Goal: Transaction & Acquisition: Purchase product/service

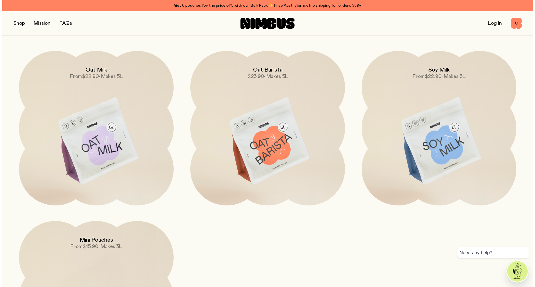
scroll to position [563, 0]
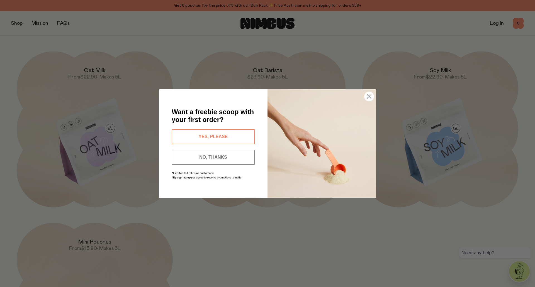
click at [371, 98] on circle "Close dialog" at bounding box center [368, 96] width 9 height 9
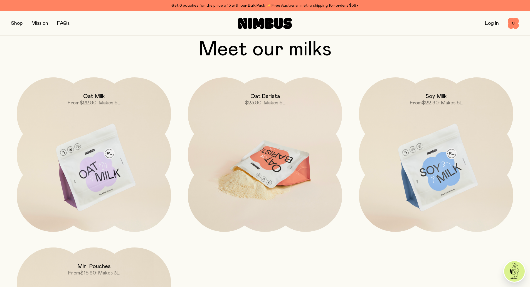
scroll to position [534, 0]
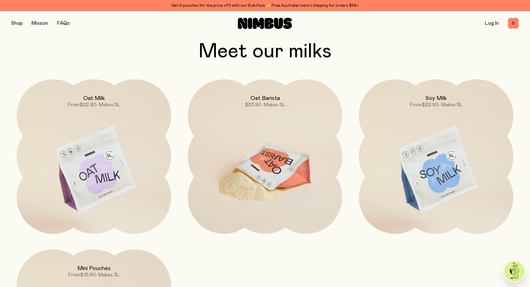
click at [305, 149] on img at bounding box center [265, 170] width 155 height 182
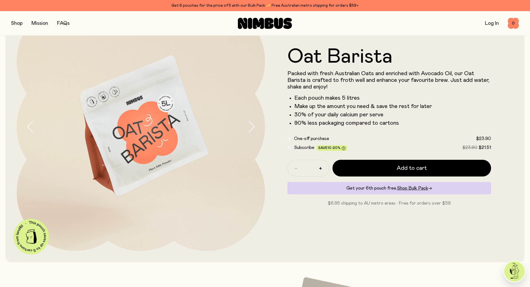
scroll to position [56, 0]
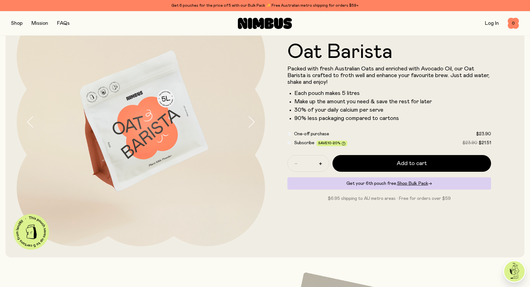
click at [291, 143] on div "Subscribe Save 10-20% $23.90 $21.51" at bounding box center [390, 143] width 204 height 7
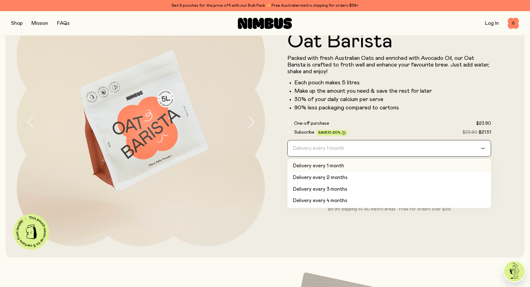
click at [367, 149] on input "Search for option" at bounding box center [386, 148] width 190 height 16
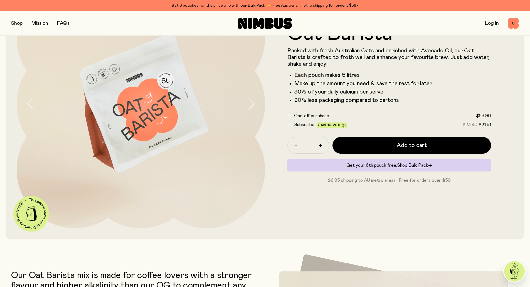
scroll to position [84, 0]
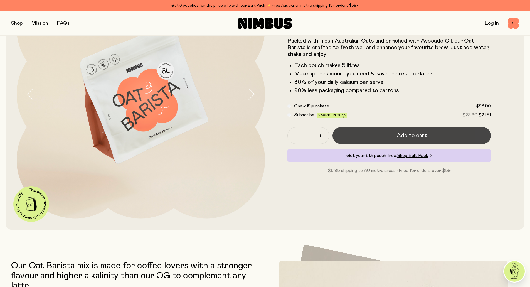
click at [386, 136] on button "Add to cart" at bounding box center [412, 135] width 159 height 17
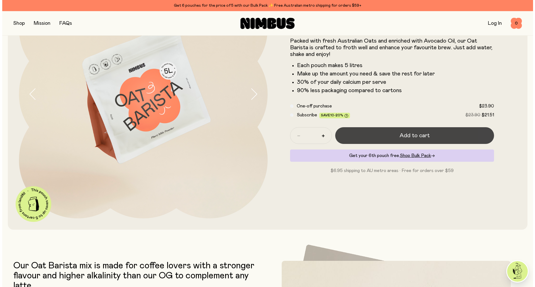
scroll to position [0, 0]
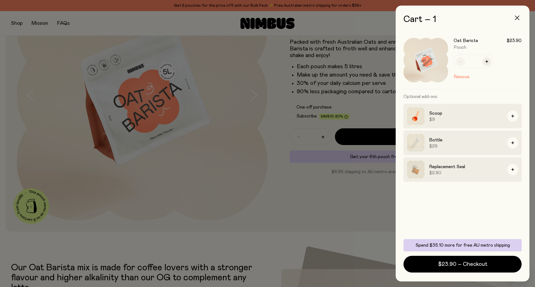
click at [518, 18] on icon "button" at bounding box center [517, 18] width 4 height 4
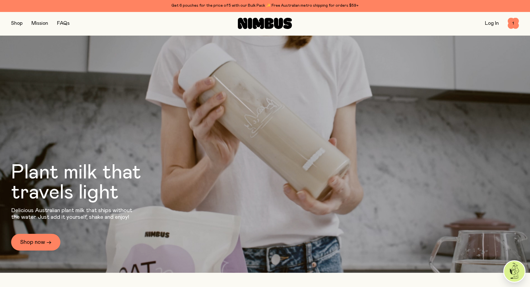
scroll to position [534, 0]
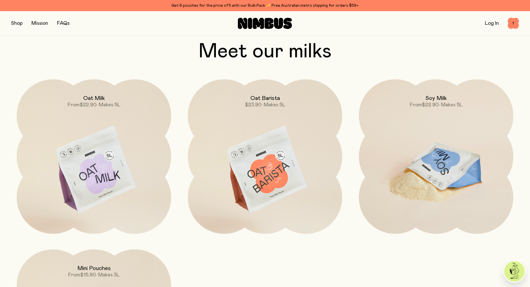
click at [445, 159] on img at bounding box center [436, 170] width 155 height 182
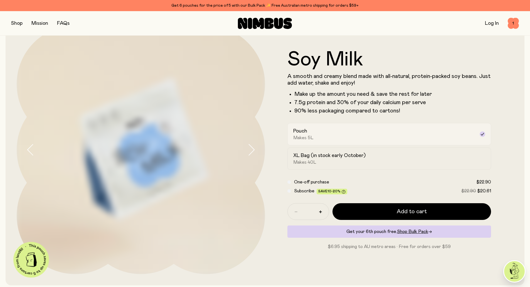
scroll to position [56, 0]
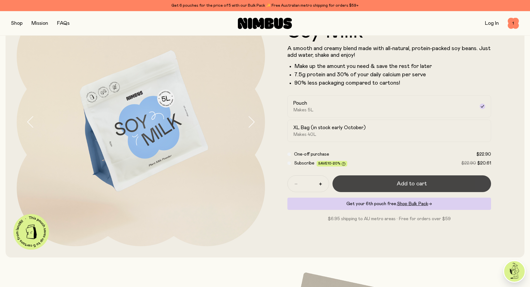
click at [408, 183] on span "Add to cart" at bounding box center [412, 184] width 30 height 8
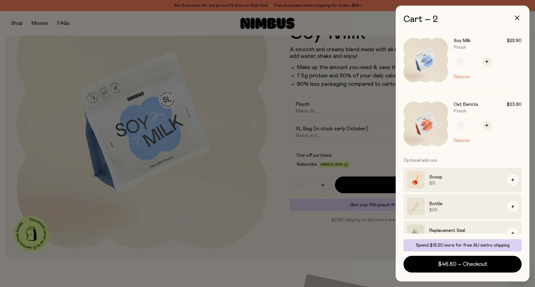
scroll to position [12, 0]
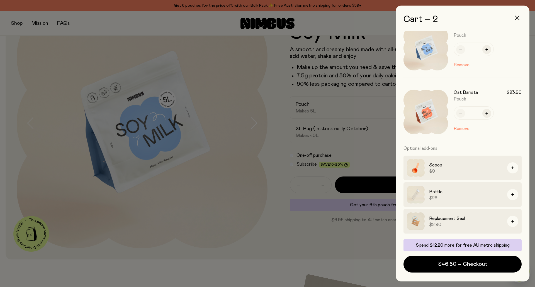
click at [517, 18] on icon "button" at bounding box center [517, 18] width 4 height 4
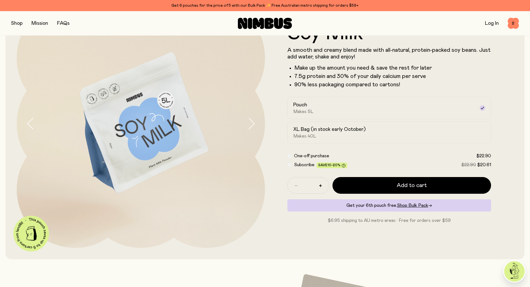
scroll to position [0, 0]
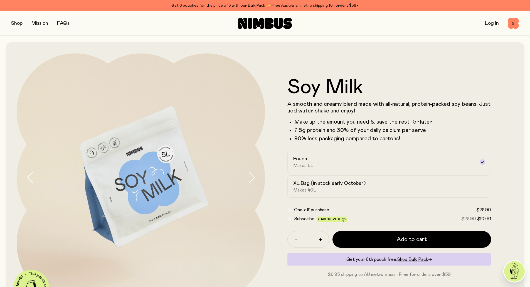
click at [15, 23] on button "button" at bounding box center [16, 23] width 11 height 8
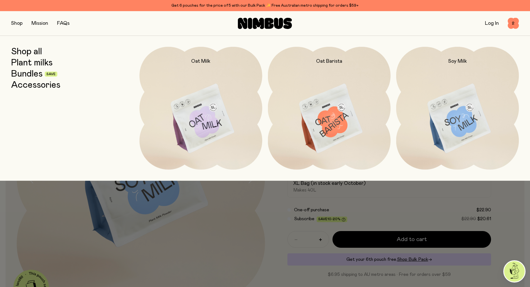
click at [44, 64] on link "Plant milks" at bounding box center [31, 63] width 41 height 10
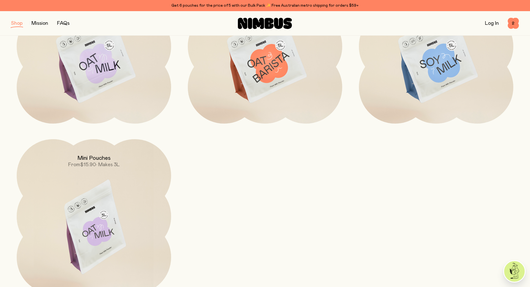
scroll to position [139, 0]
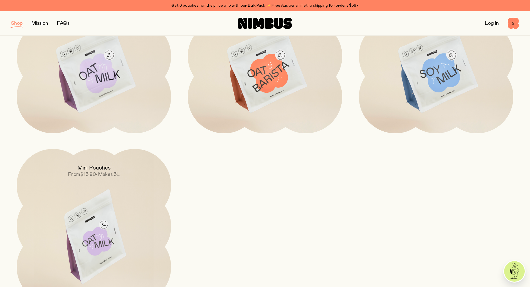
click at [127, 191] on img at bounding box center [94, 240] width 155 height 182
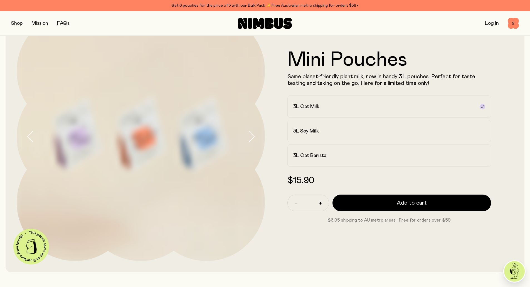
scroll to position [56, 0]
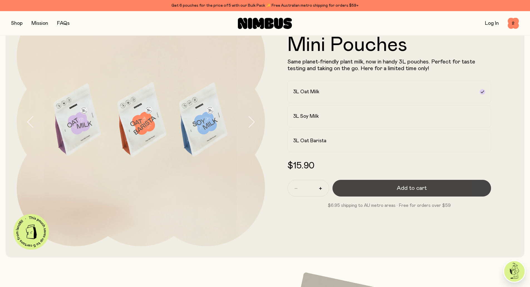
click at [388, 188] on button "Add to cart" at bounding box center [412, 188] width 159 height 17
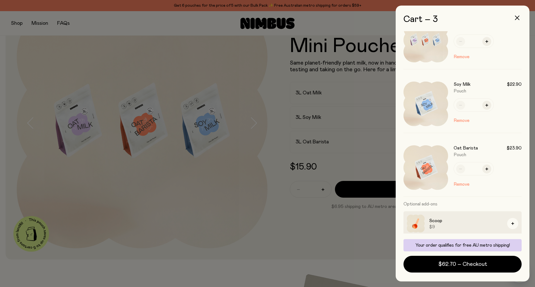
scroll to position [0, 0]
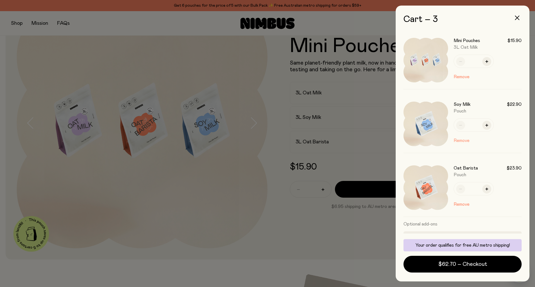
click at [461, 139] on button "Remove" at bounding box center [461, 140] width 16 height 7
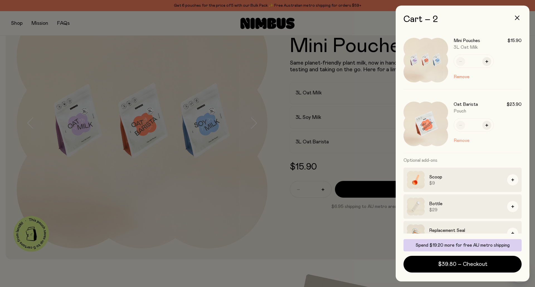
click at [463, 141] on button "Remove" at bounding box center [461, 140] width 16 height 7
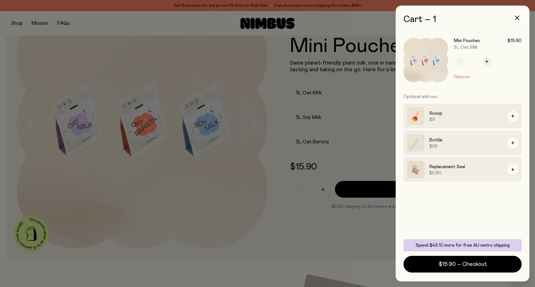
click at [277, 196] on div at bounding box center [267, 143] width 535 height 287
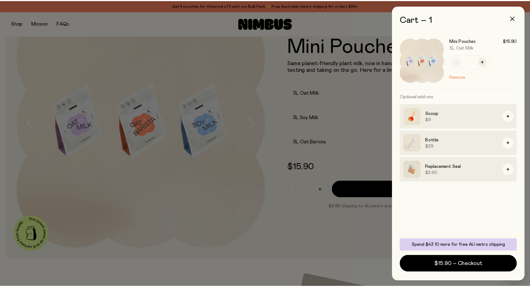
scroll to position [56, 0]
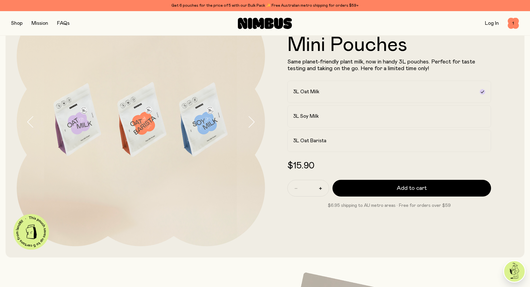
click at [135, 131] on img at bounding box center [141, 122] width 249 height 249
click at [326, 115] on div "3L Soy Milk" at bounding box center [384, 116] width 182 height 7
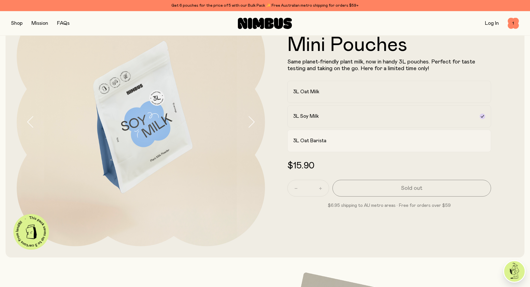
click at [330, 140] on div "3L Oat Barista" at bounding box center [384, 141] width 182 height 7
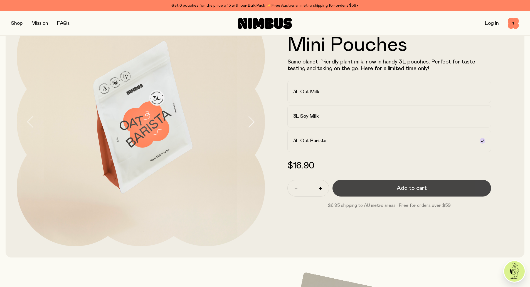
click at [378, 188] on button "Add to cart" at bounding box center [412, 188] width 159 height 17
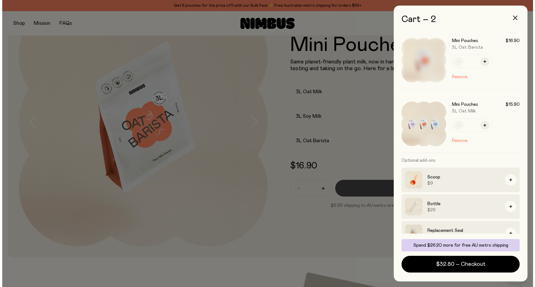
scroll to position [0, 0]
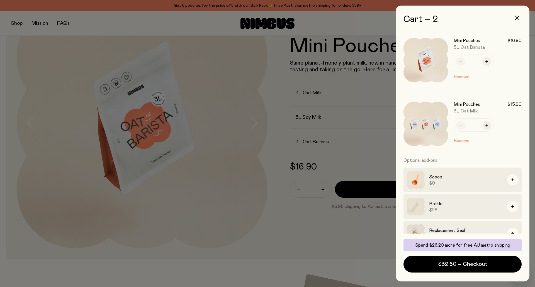
click at [281, 75] on div at bounding box center [267, 143] width 535 height 287
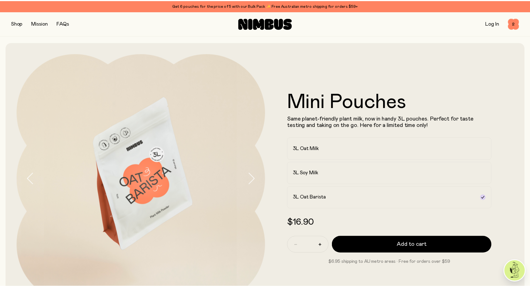
scroll to position [56, 0]
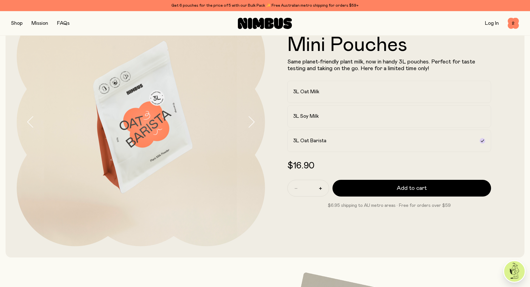
click at [16, 25] on button "button" at bounding box center [16, 23] width 11 height 8
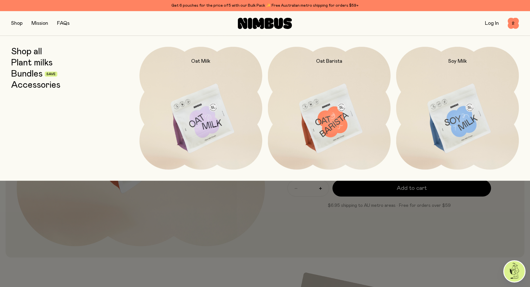
click at [42, 64] on link "Plant milks" at bounding box center [31, 63] width 41 height 10
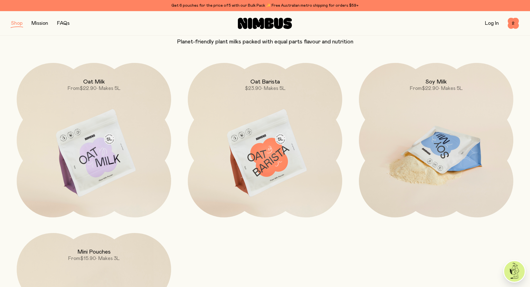
scroll to position [56, 0]
click at [432, 161] on img at bounding box center [436, 153] width 155 height 182
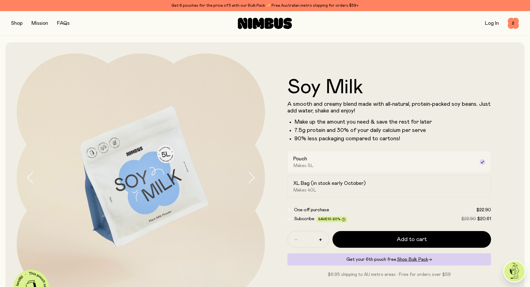
scroll to position [28, 0]
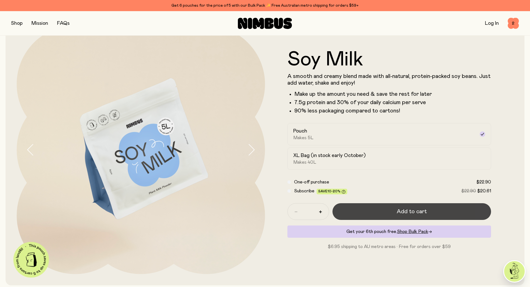
click at [399, 211] on span "Add to cart" at bounding box center [412, 212] width 30 height 8
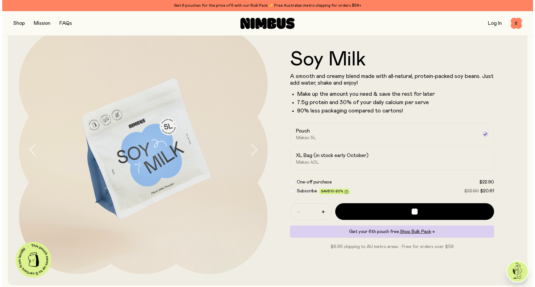
scroll to position [0, 0]
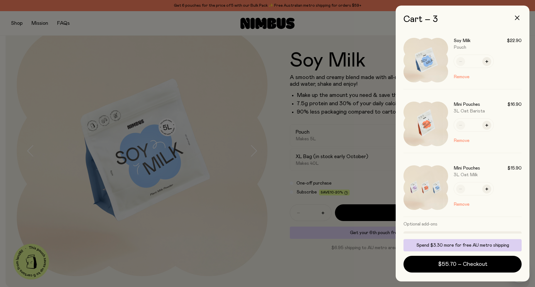
click at [16, 24] on div at bounding box center [267, 143] width 535 height 287
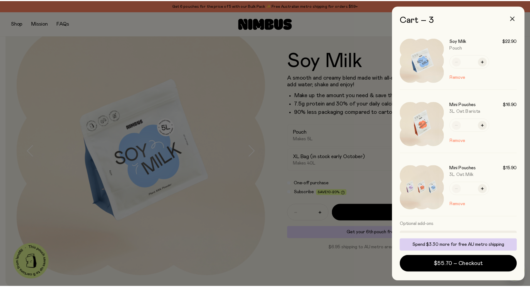
scroll to position [28, 0]
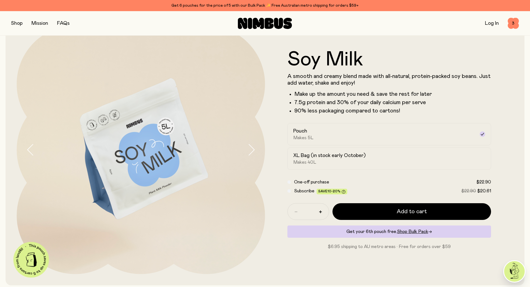
click at [15, 23] on button "button" at bounding box center [16, 23] width 11 height 8
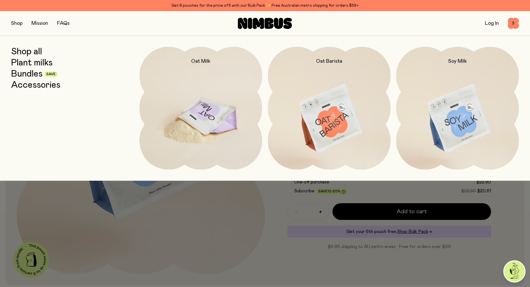
click at [217, 122] on img at bounding box center [201, 119] width 123 height 144
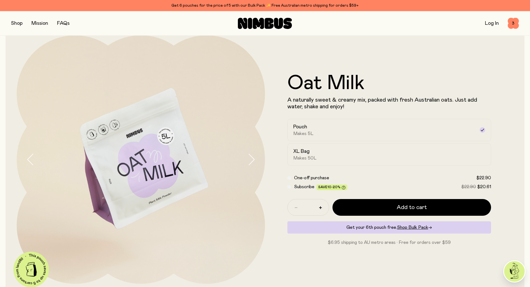
scroll to position [28, 0]
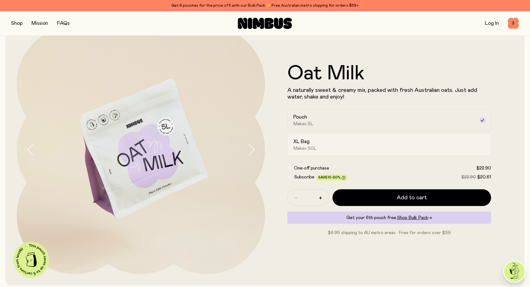
click at [311, 145] on div "XL Bag Makes 50L" at bounding box center [384, 144] width 182 height 13
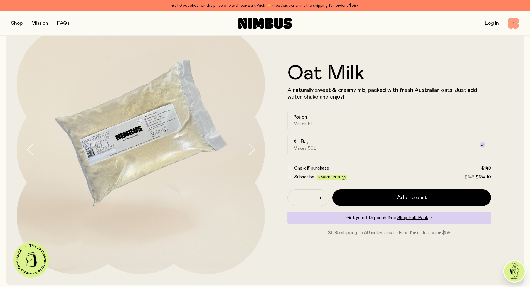
click at [515, 27] on span "3" at bounding box center [513, 23] width 11 height 11
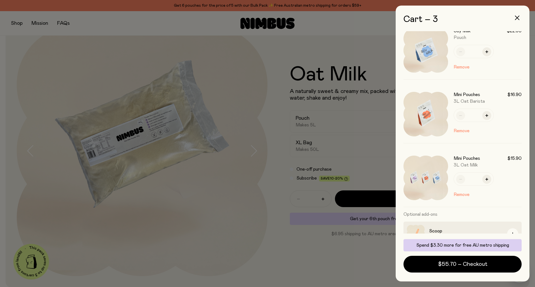
scroll to position [0, 0]
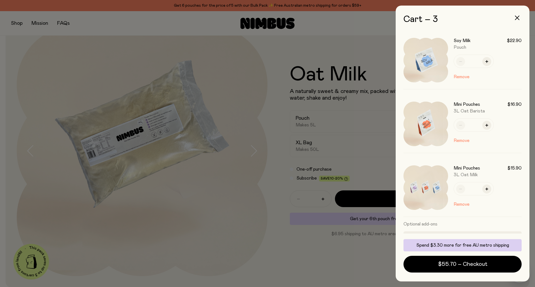
click at [349, 56] on div at bounding box center [267, 143] width 535 height 287
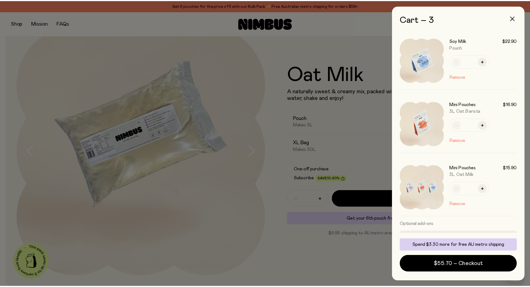
scroll to position [28, 0]
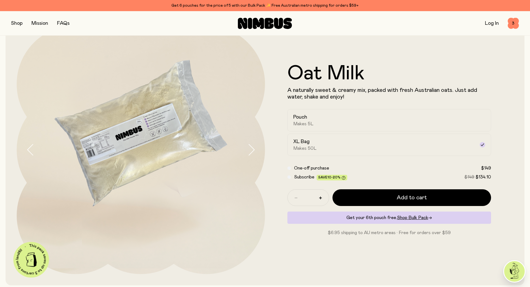
click at [19, 24] on button "button" at bounding box center [16, 23] width 11 height 8
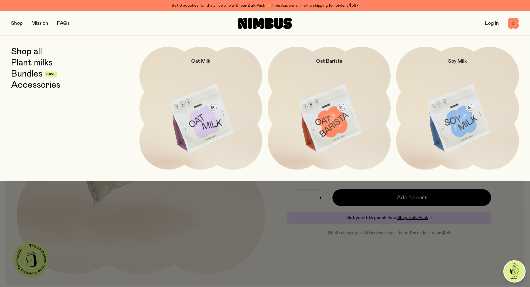
click at [39, 87] on link "Accessories" at bounding box center [35, 85] width 49 height 10
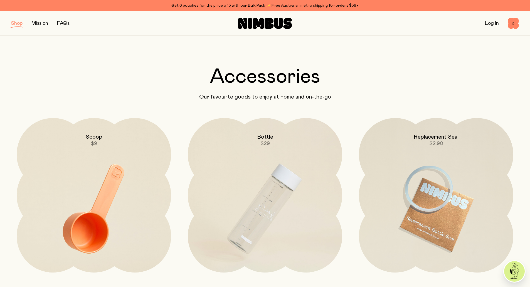
click at [14, 22] on button "button" at bounding box center [16, 23] width 11 height 8
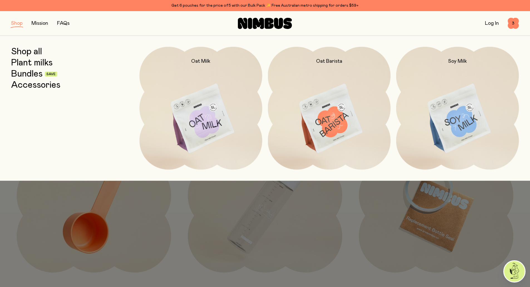
click at [29, 75] on link "Bundles" at bounding box center [26, 74] width 31 height 10
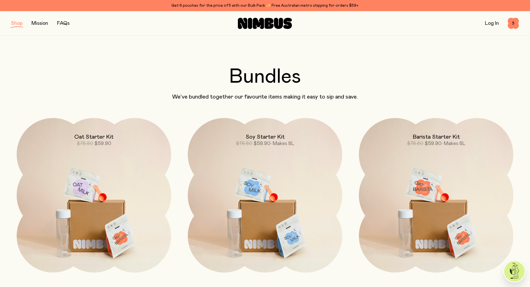
click at [14, 25] on button "button" at bounding box center [16, 23] width 11 height 8
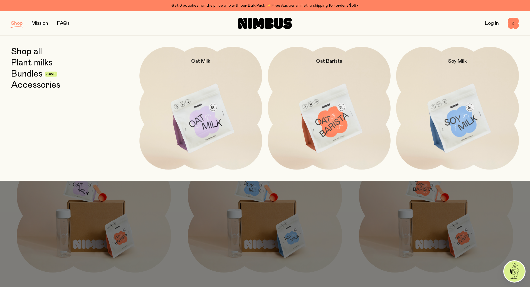
click at [35, 52] on link "Shop all" at bounding box center [26, 52] width 31 height 10
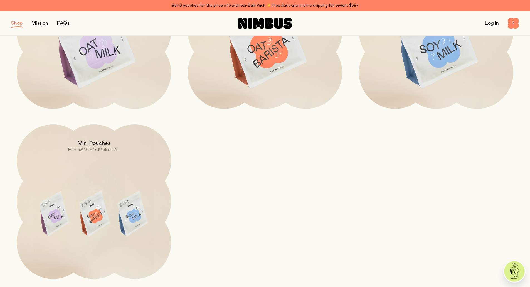
scroll to position [52, 0]
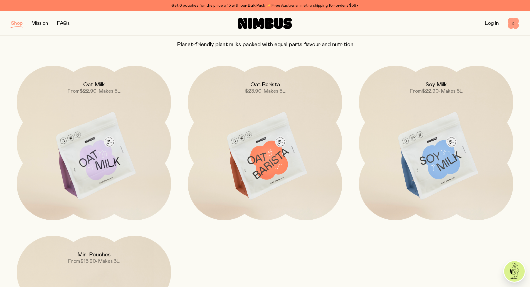
click at [511, 24] on span "3" at bounding box center [513, 23] width 11 height 11
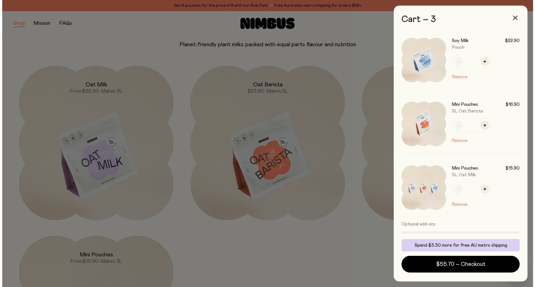
scroll to position [0, 0]
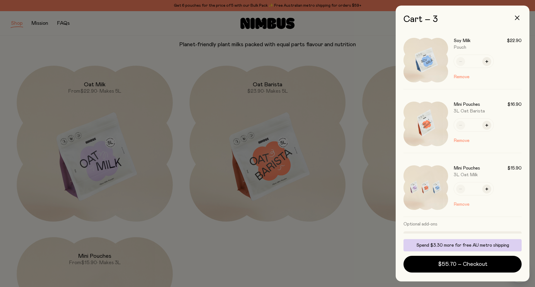
click at [461, 205] on button "Remove" at bounding box center [461, 204] width 16 height 7
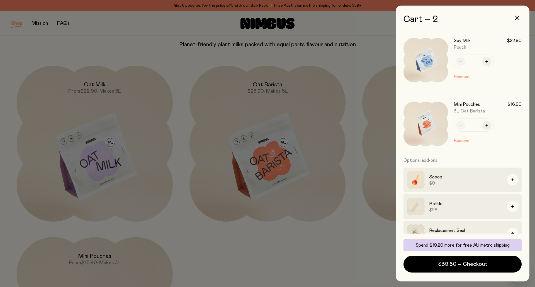
click at [130, 170] on div at bounding box center [267, 143] width 535 height 287
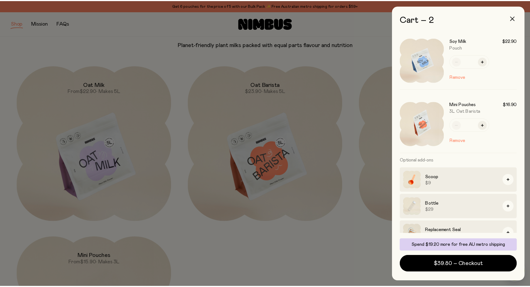
scroll to position [52, 0]
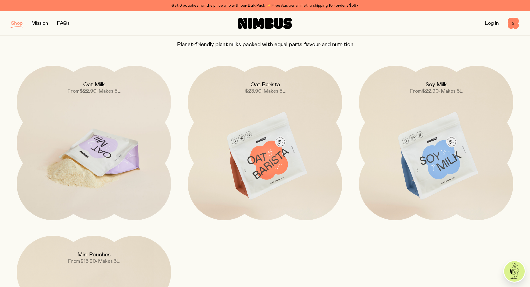
click at [120, 157] on img at bounding box center [94, 157] width 155 height 182
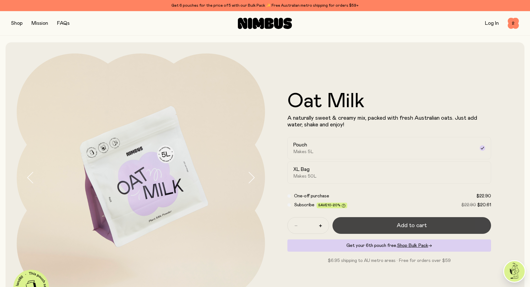
click at [371, 227] on button "Add to cart" at bounding box center [412, 225] width 159 height 17
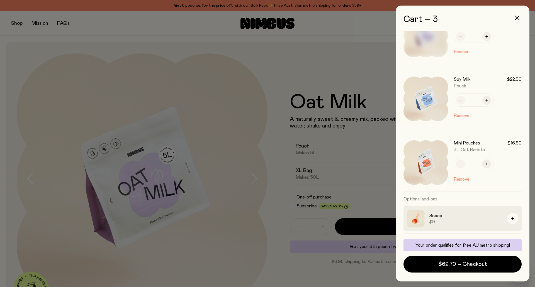
scroll to position [20, 0]
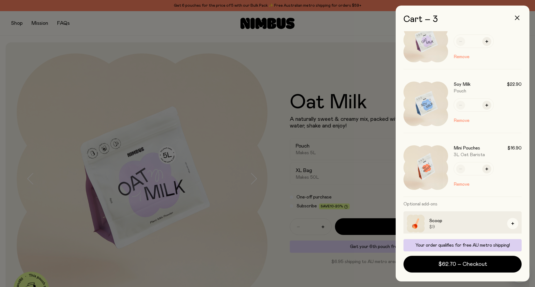
click at [303, 55] on div at bounding box center [267, 143] width 535 height 287
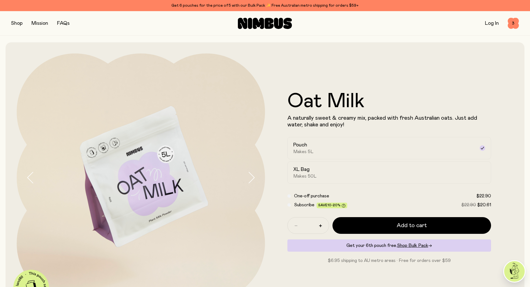
click at [18, 22] on button "button" at bounding box center [16, 23] width 11 height 8
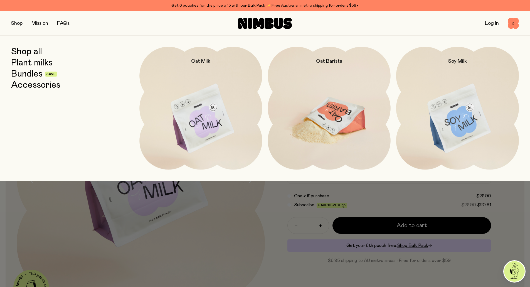
click at [341, 127] on img at bounding box center [329, 119] width 123 height 144
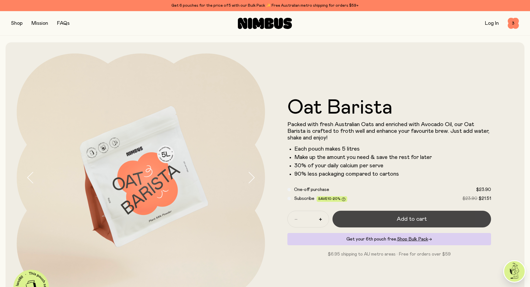
click at [413, 217] on span "Add to cart" at bounding box center [412, 219] width 30 height 8
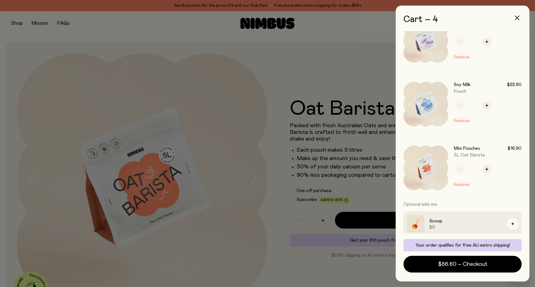
scroll to position [111, 0]
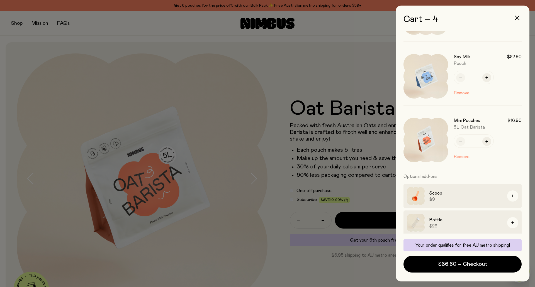
click at [457, 158] on button "Remove" at bounding box center [461, 156] width 16 height 7
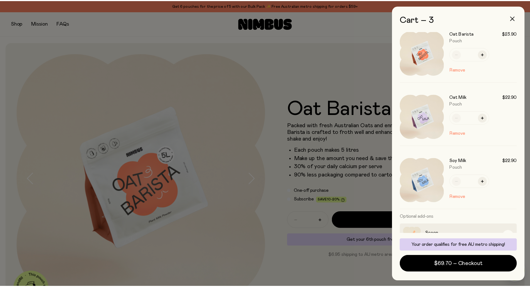
scroll to position [0, 0]
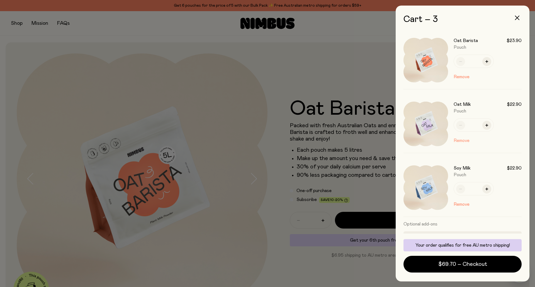
click at [460, 139] on button "Remove" at bounding box center [461, 140] width 16 height 7
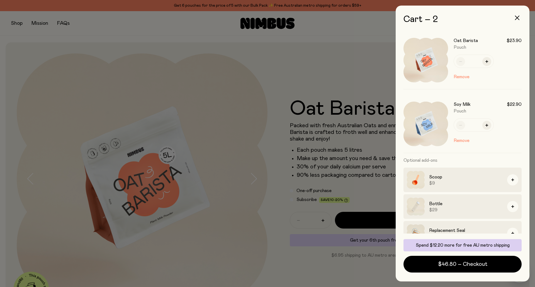
drag, startPoint x: 21, startPoint y: 33, endPoint x: 18, endPoint y: 31, distance: 3.2
click at [21, 33] on div at bounding box center [267, 143] width 535 height 287
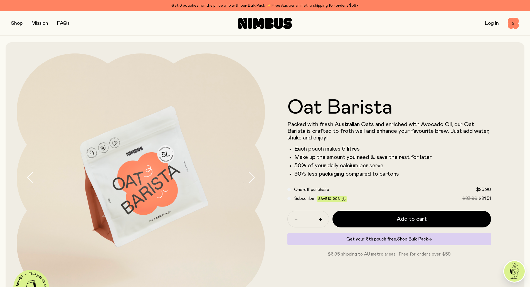
click at [16, 24] on button "button" at bounding box center [16, 23] width 11 height 8
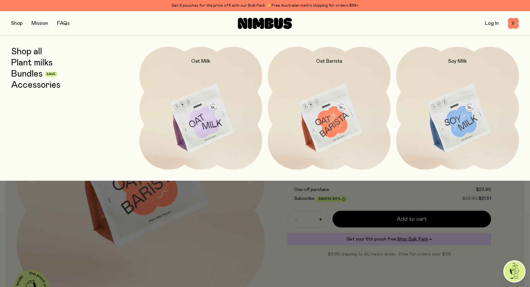
click at [32, 63] on link "Plant milks" at bounding box center [31, 63] width 41 height 10
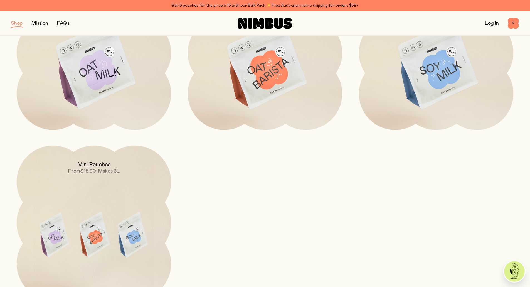
scroll to position [223, 0]
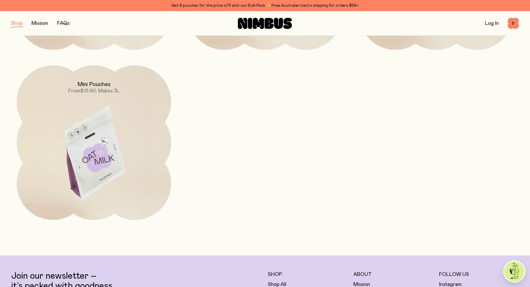
click at [111, 119] on img at bounding box center [94, 156] width 155 height 182
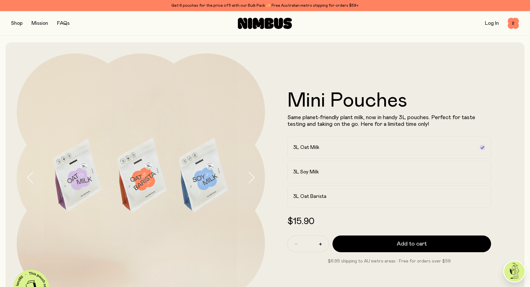
scroll to position [28, 0]
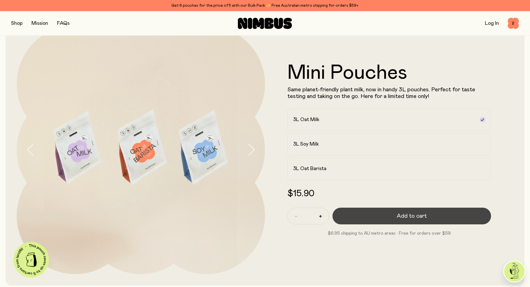
click at [385, 216] on button "Add to cart" at bounding box center [412, 216] width 159 height 17
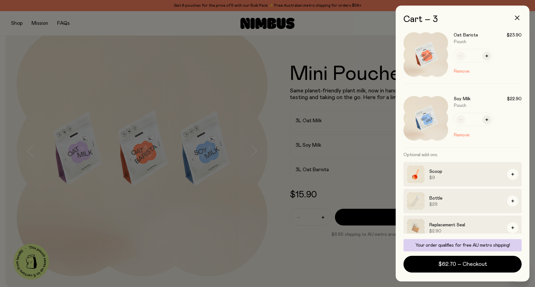
scroll to position [76, 0]
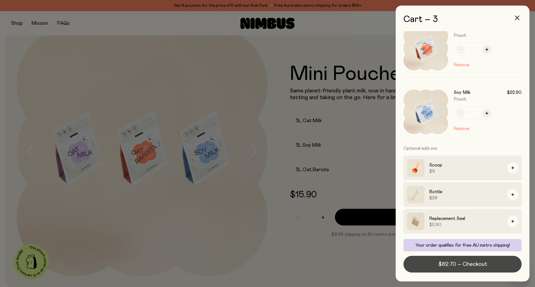
click at [443, 265] on span "$62.70 – Checkout" at bounding box center [462, 264] width 49 height 8
